Goal: Transaction & Acquisition: Purchase product/service

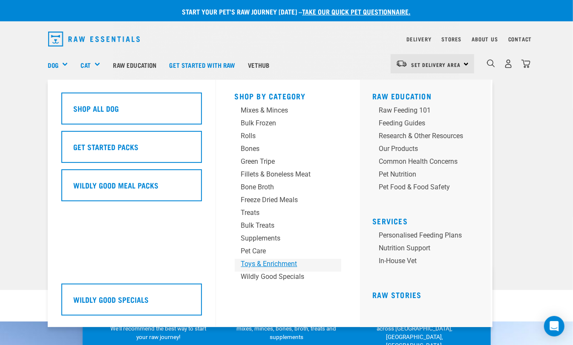
click at [285, 264] on div "Toys & Enrichment" at bounding box center [281, 264] width 80 height 10
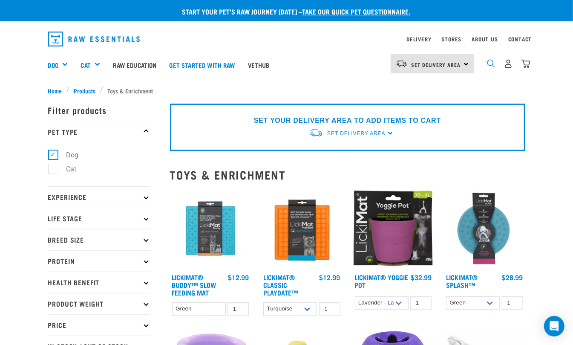
click at [489, 66] on img "dropdown navigation" at bounding box center [491, 63] width 8 height 8
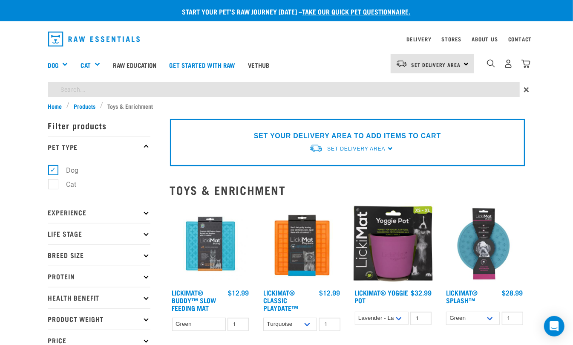
click at [240, 87] on input "search" at bounding box center [284, 89] width 472 height 15
type input "ball"
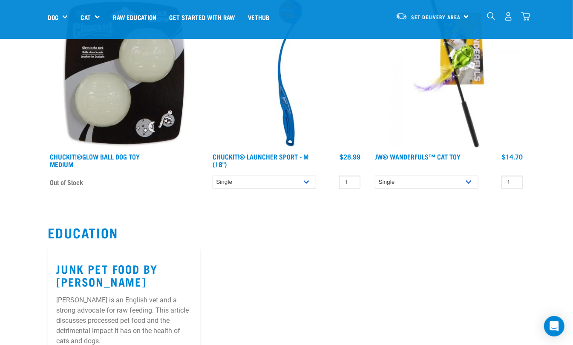
scroll to position [379, 0]
